Goal: Information Seeking & Learning: Compare options

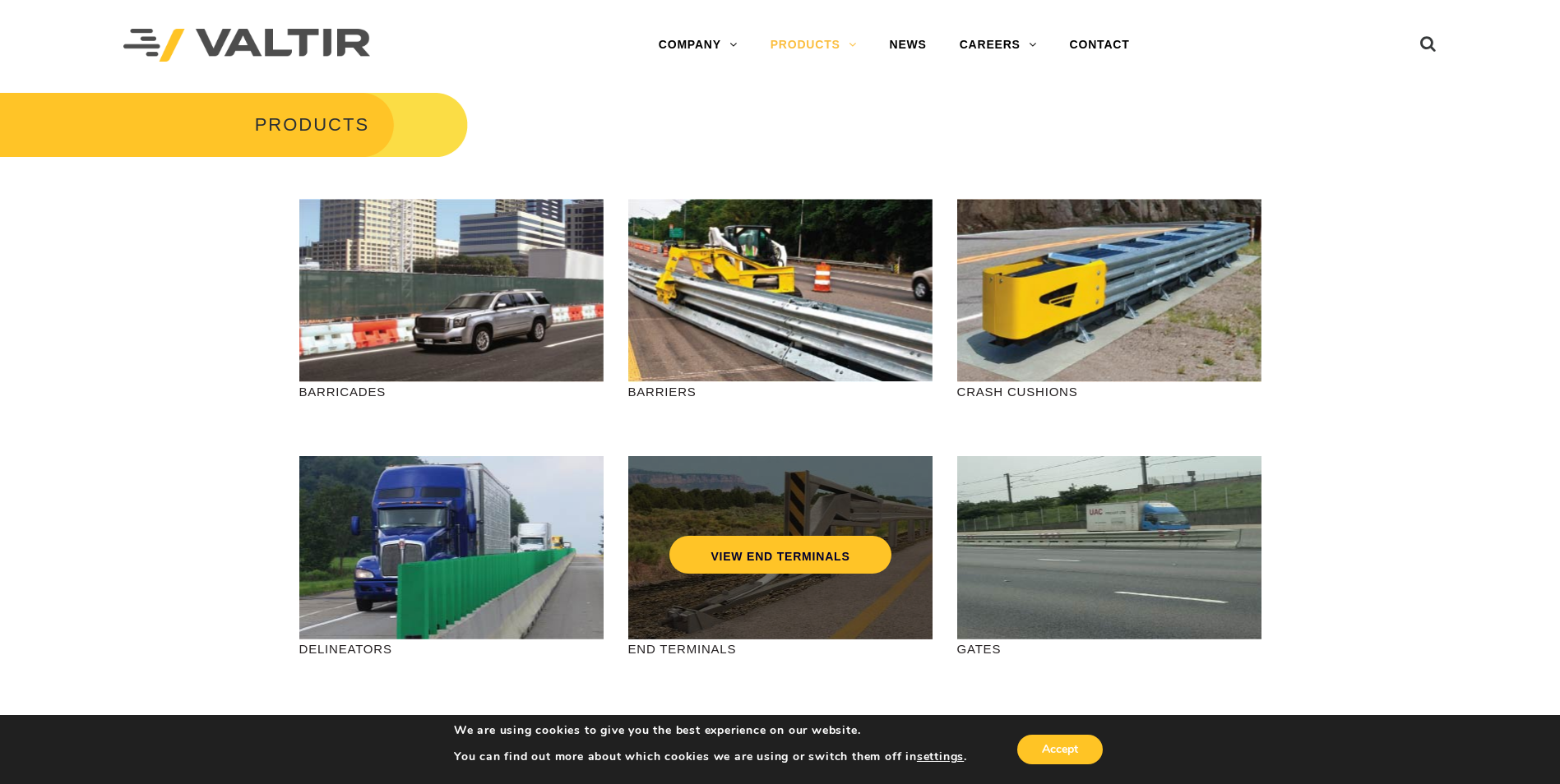
click at [854, 520] on div "VIEW END TERMINALS" at bounding box center [780, 520] width 239 height 55
click at [828, 559] on link "VIEW END TERMINALS" at bounding box center [780, 555] width 221 height 38
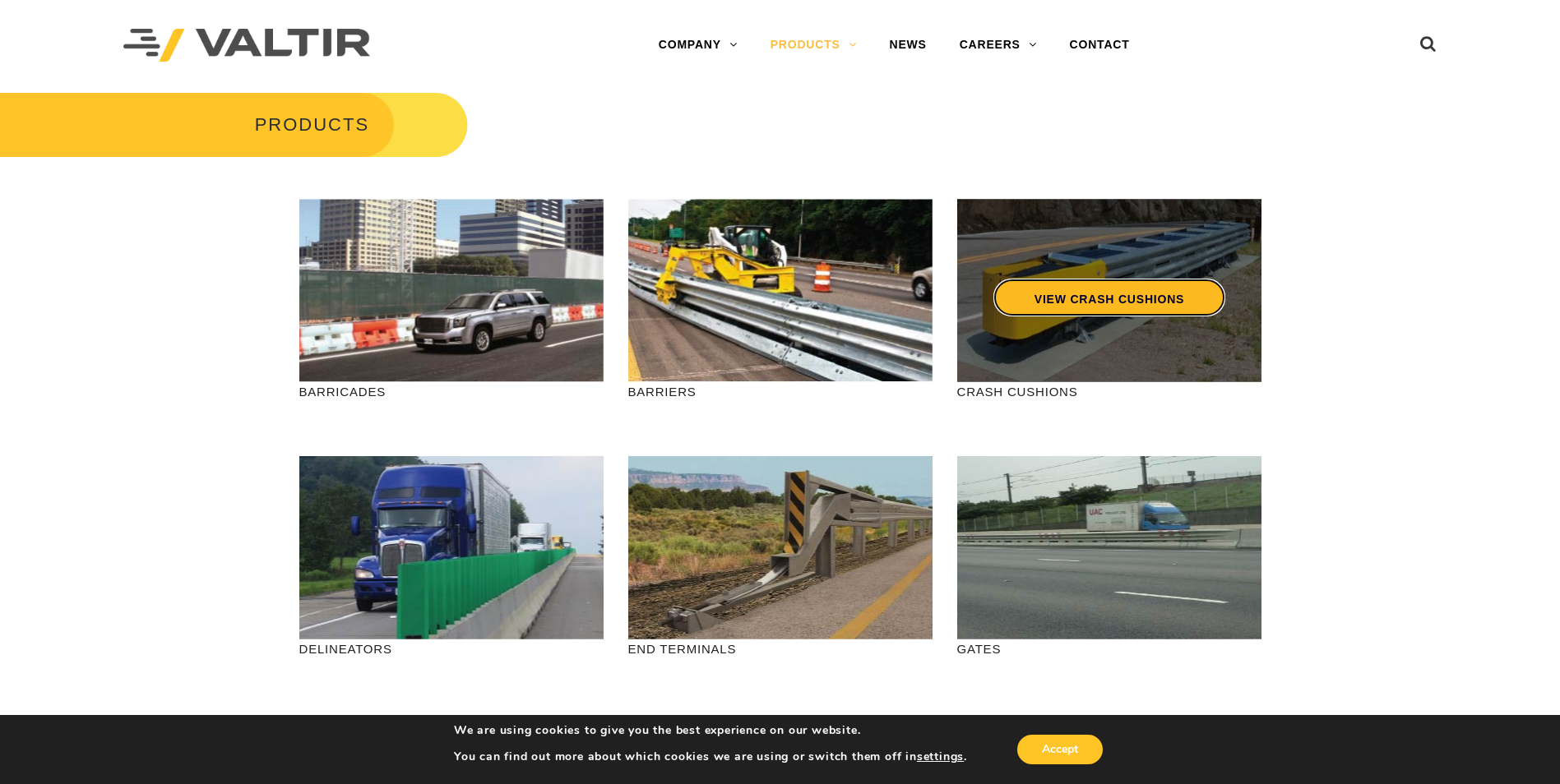
click at [1126, 308] on link "VIEW CRASH CUSHIONS" at bounding box center [1108, 298] width 232 height 38
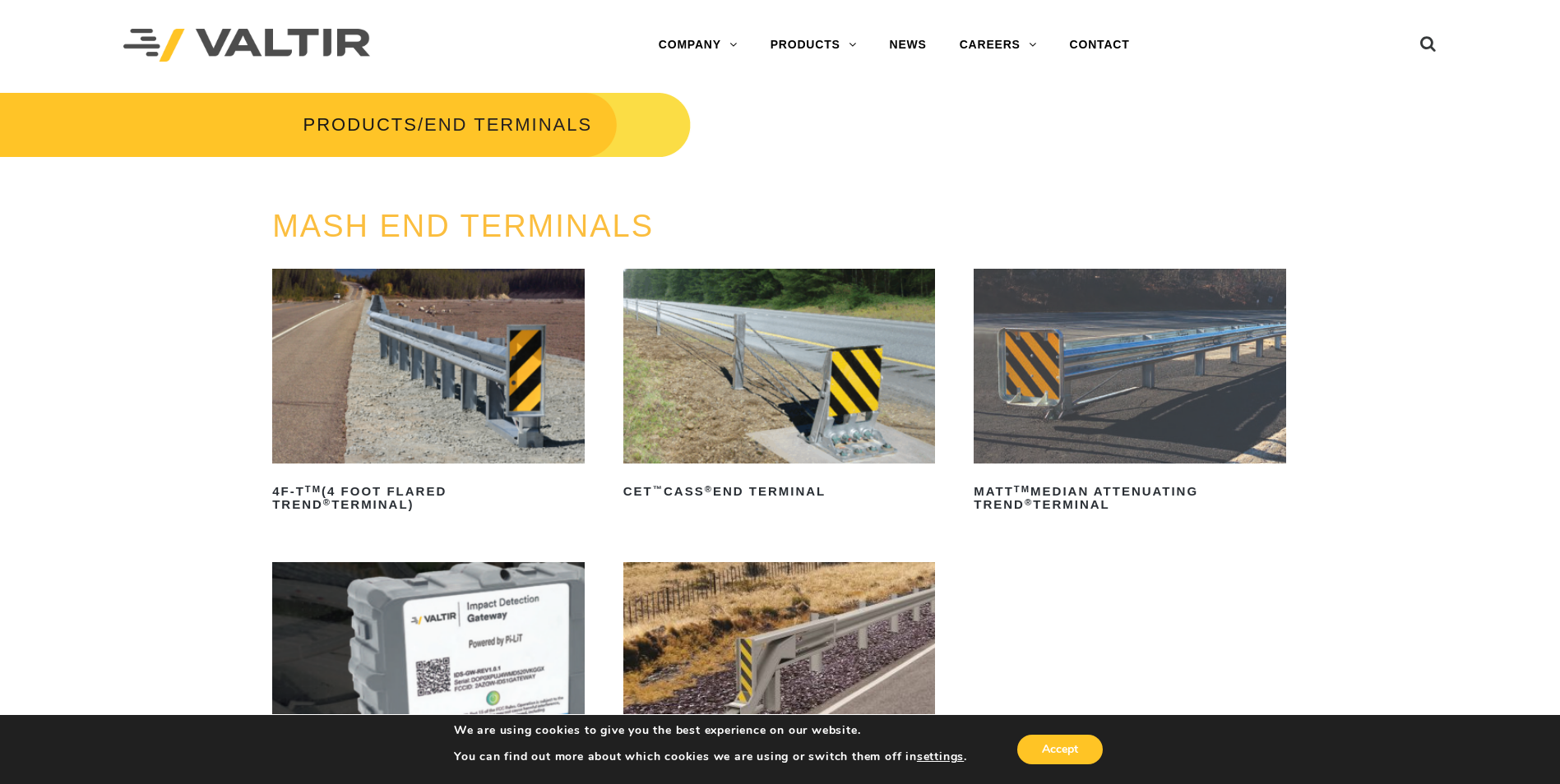
click at [758, 423] on img at bounding box center [780, 367] width 313 height 195
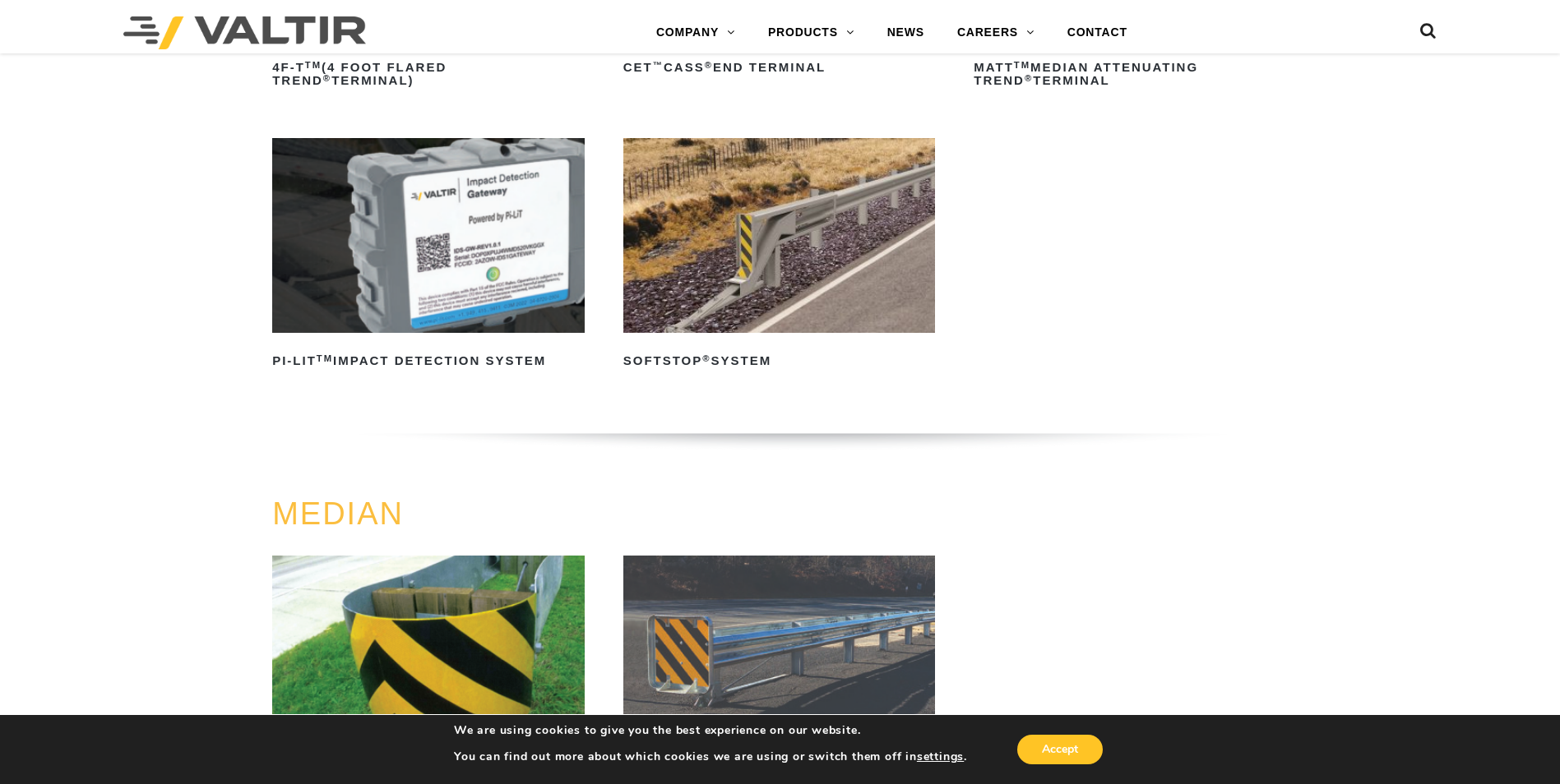
scroll to position [740, 0]
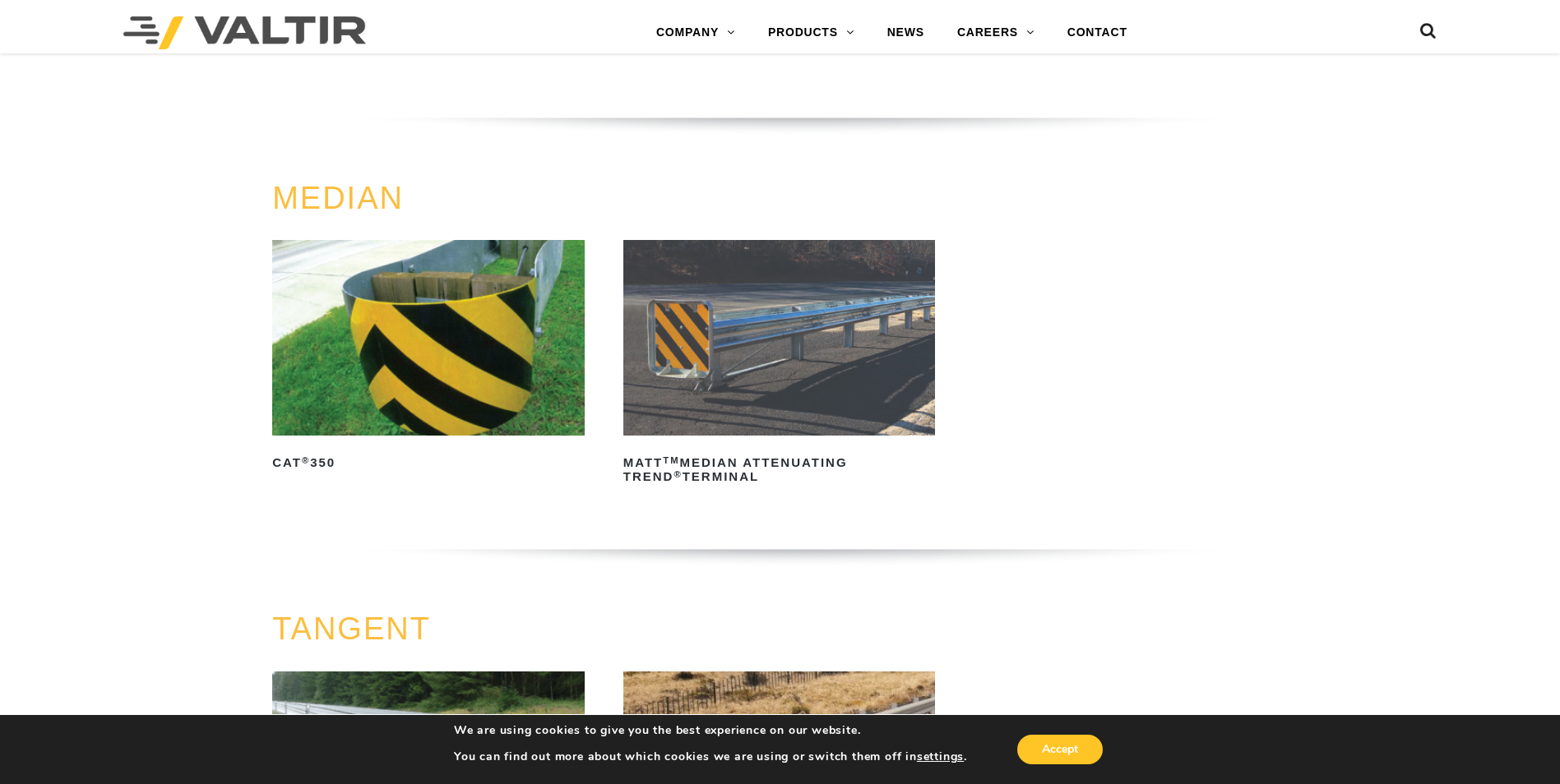
click at [394, 343] on img at bounding box center [428, 338] width 313 height 195
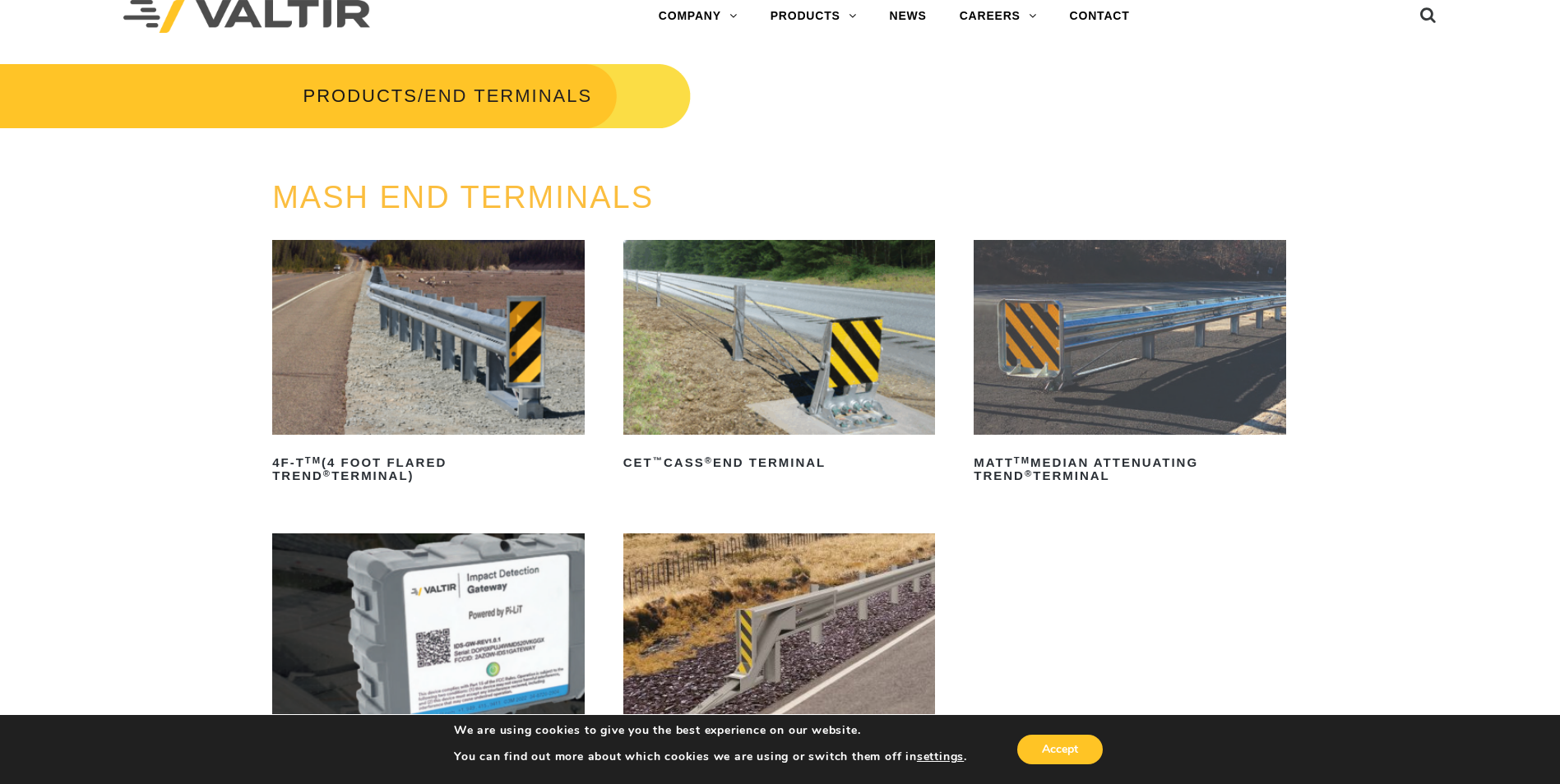
scroll to position [0, 0]
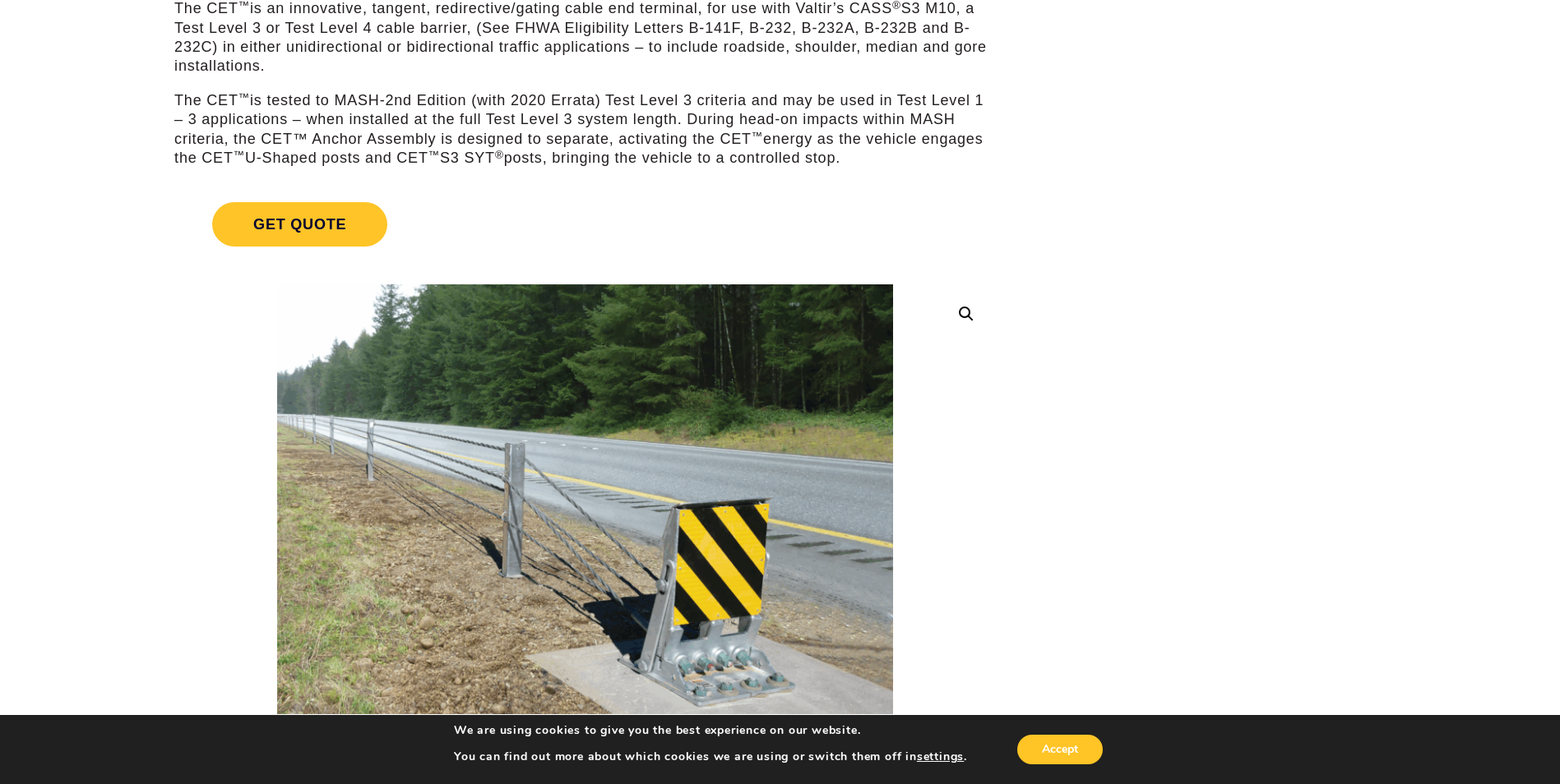
scroll to position [493, 0]
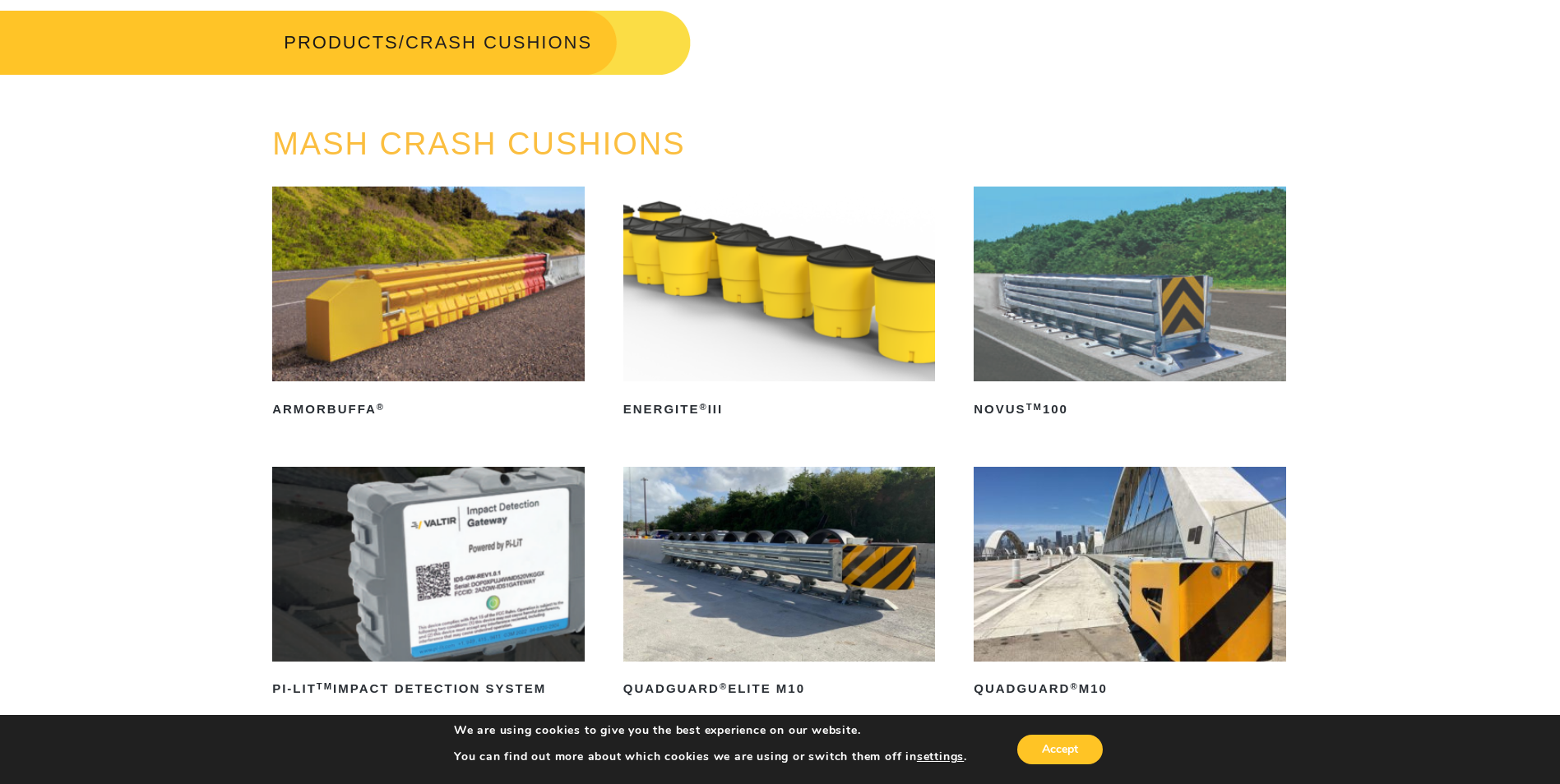
scroll to position [247, 0]
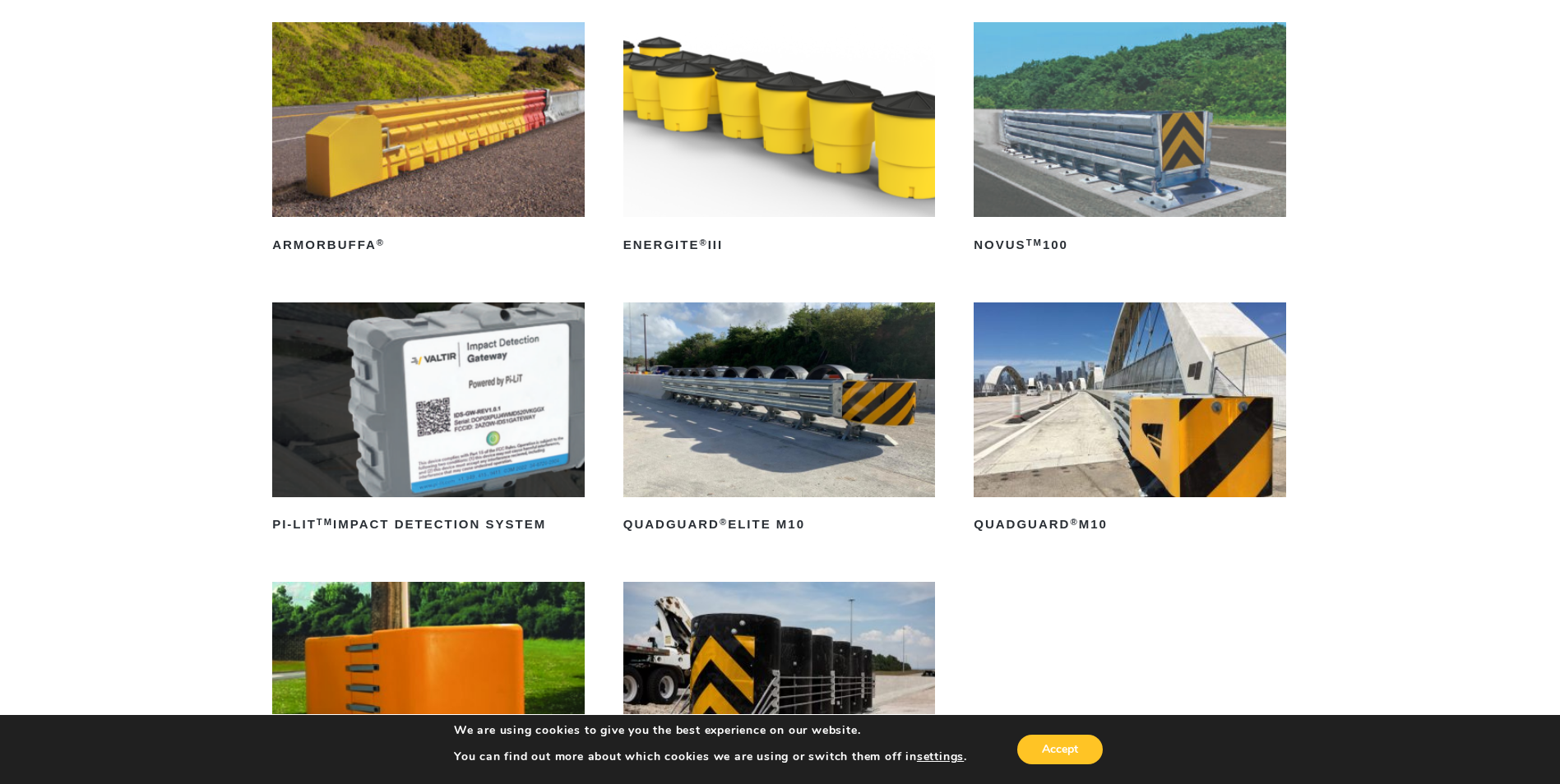
click at [838, 454] on img at bounding box center [780, 400] width 313 height 195
